Goal: Information Seeking & Learning: Learn about a topic

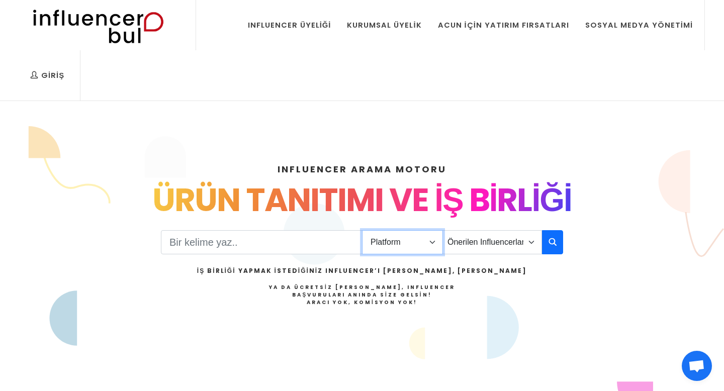
click at [433, 243] on select "Platform Instagram Facebook Youtube Tiktok Twitter Twitch" at bounding box center [402, 242] width 81 height 24
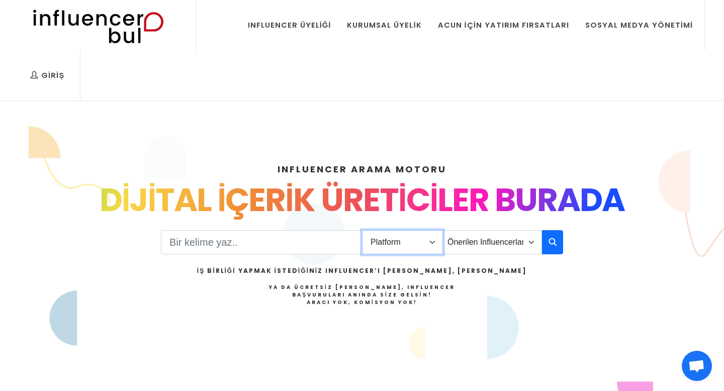
select select "1"
click at [550, 249] on button "button" at bounding box center [552, 242] width 21 height 24
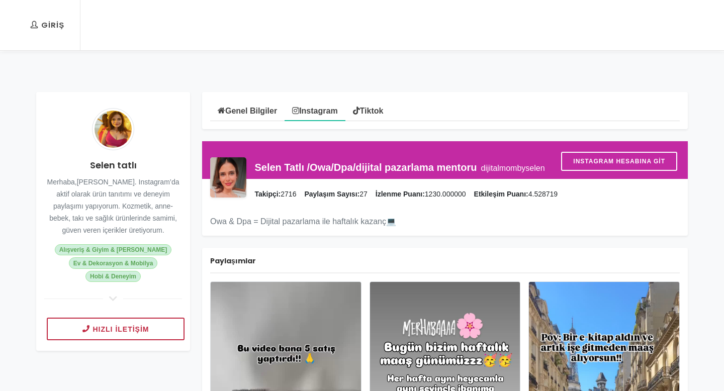
click at [378, 111] on link "Tiktok" at bounding box center [368, 110] width 46 height 20
